Goal: Information Seeking & Learning: Check status

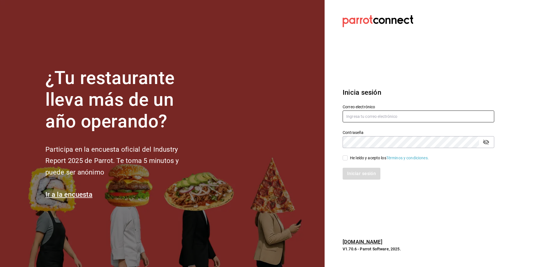
click at [362, 118] on input "text" at bounding box center [418, 116] width 152 height 12
type input "[EMAIL_ADDRESS][DOMAIN_NAME]"
click at [344, 158] on input "He leído y acepto los Términos y condiciones." at bounding box center [344, 157] width 5 height 5
checkbox input "true"
click at [363, 183] on div "Inicia sesión Correo electrónico camposduranpi@gmail.com Contraseña Contraseña …" at bounding box center [418, 134] width 152 height 106
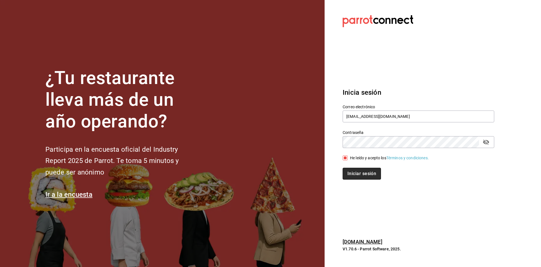
click at [365, 177] on button "Iniciar sesión" at bounding box center [361, 174] width 38 height 12
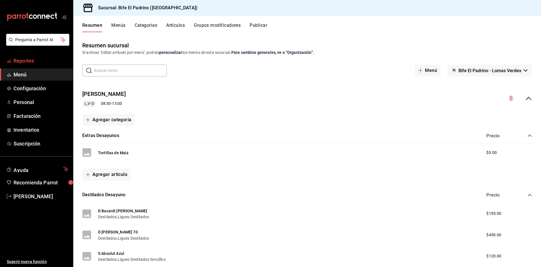
click at [29, 55] on link "Reportes" at bounding box center [36, 61] width 73 height 12
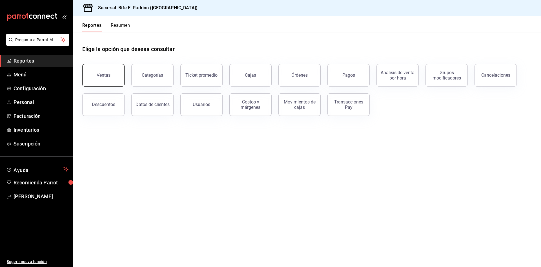
click at [111, 76] on button "Ventas" at bounding box center [103, 75] width 42 height 23
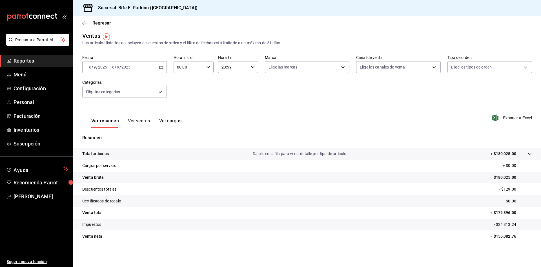
scroll to position [2, 0]
click at [204, 62] on div "00:00 Hora inicio" at bounding box center [193, 68] width 40 height 12
click at [185, 107] on button "04" at bounding box center [181, 111] width 17 height 11
type input "04:00"
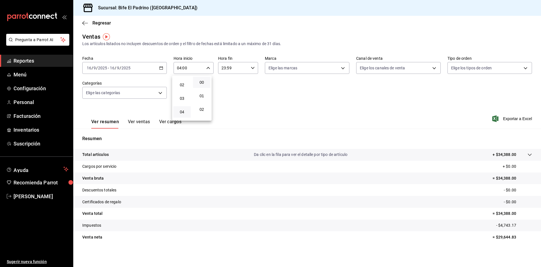
click at [272, 95] on div at bounding box center [270, 133] width 541 height 267
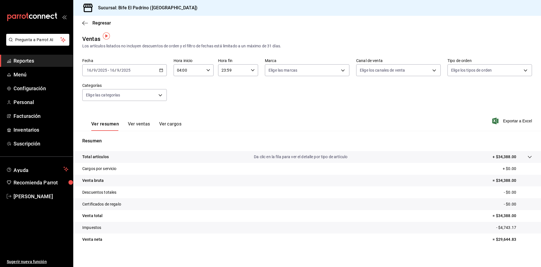
scroll to position [3, 0]
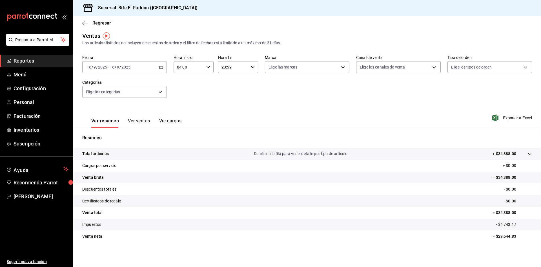
click at [139, 121] on button "Ver ventas" at bounding box center [139, 123] width 22 height 10
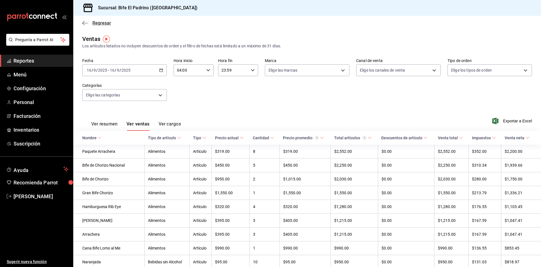
click at [94, 22] on span "Regresar" at bounding box center [101, 22] width 19 height 5
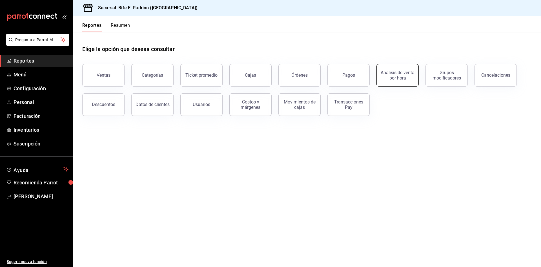
click at [398, 75] on div "Análisis de venta por hora" at bounding box center [397, 75] width 35 height 11
